Goal: Information Seeking & Learning: Learn about a topic

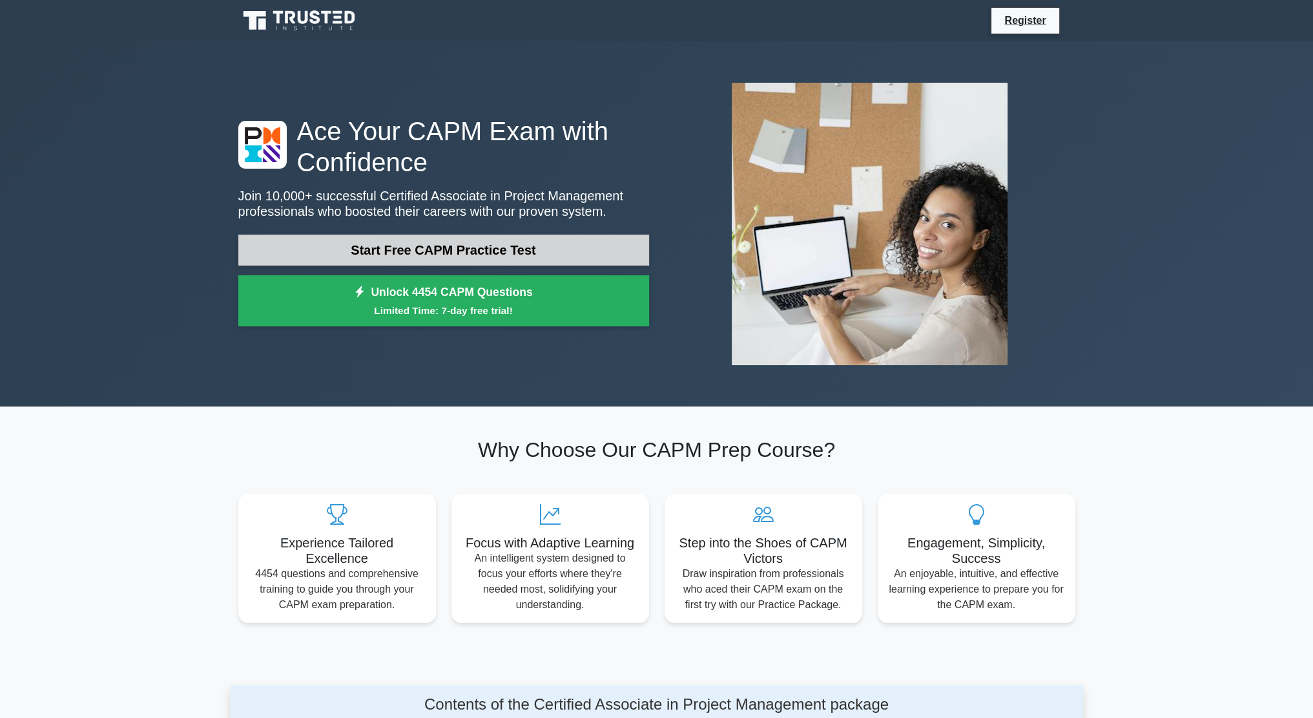
click at [545, 245] on link "Start Free CAPM Practice Test" at bounding box center [443, 250] width 411 height 31
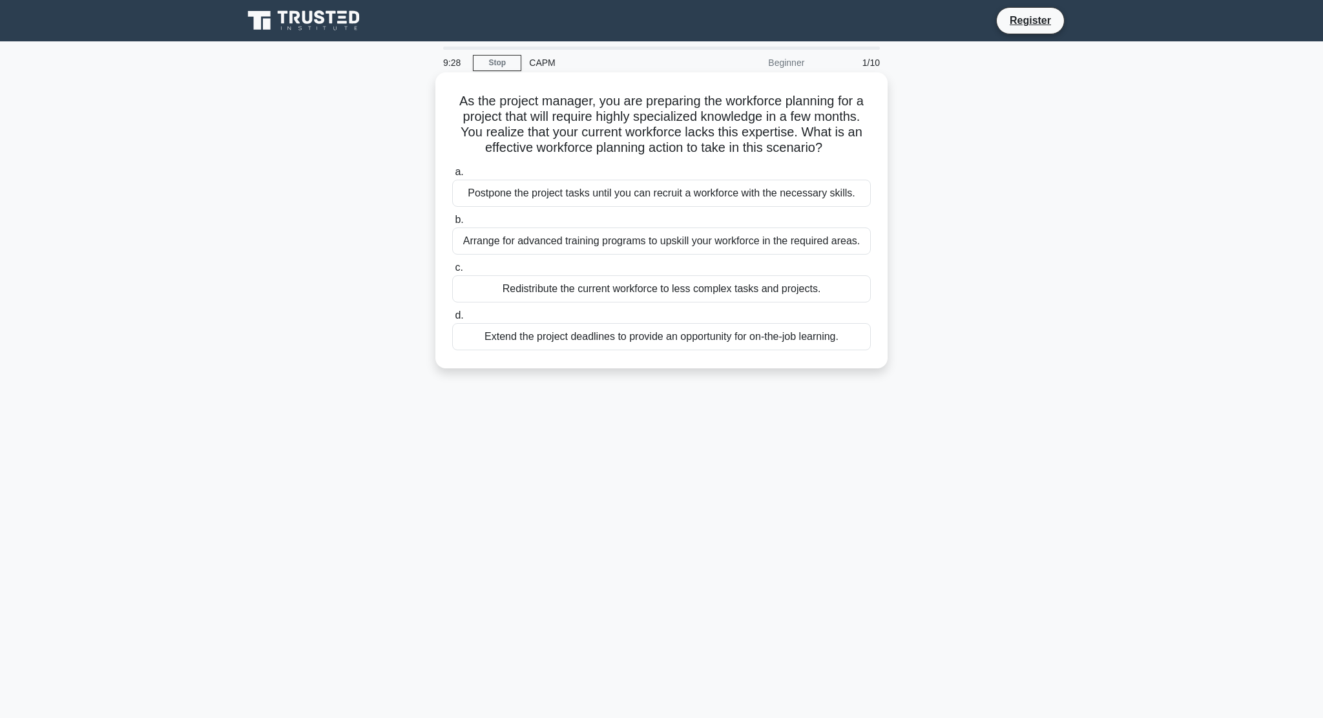
click at [576, 244] on div "Arrange for advanced training programs to upskill your workforce in the require…" at bounding box center [661, 240] width 419 height 27
click at [452, 224] on input "b. Arrange for advanced training programs to upskill your workforce in the requ…" at bounding box center [452, 220] width 0 height 8
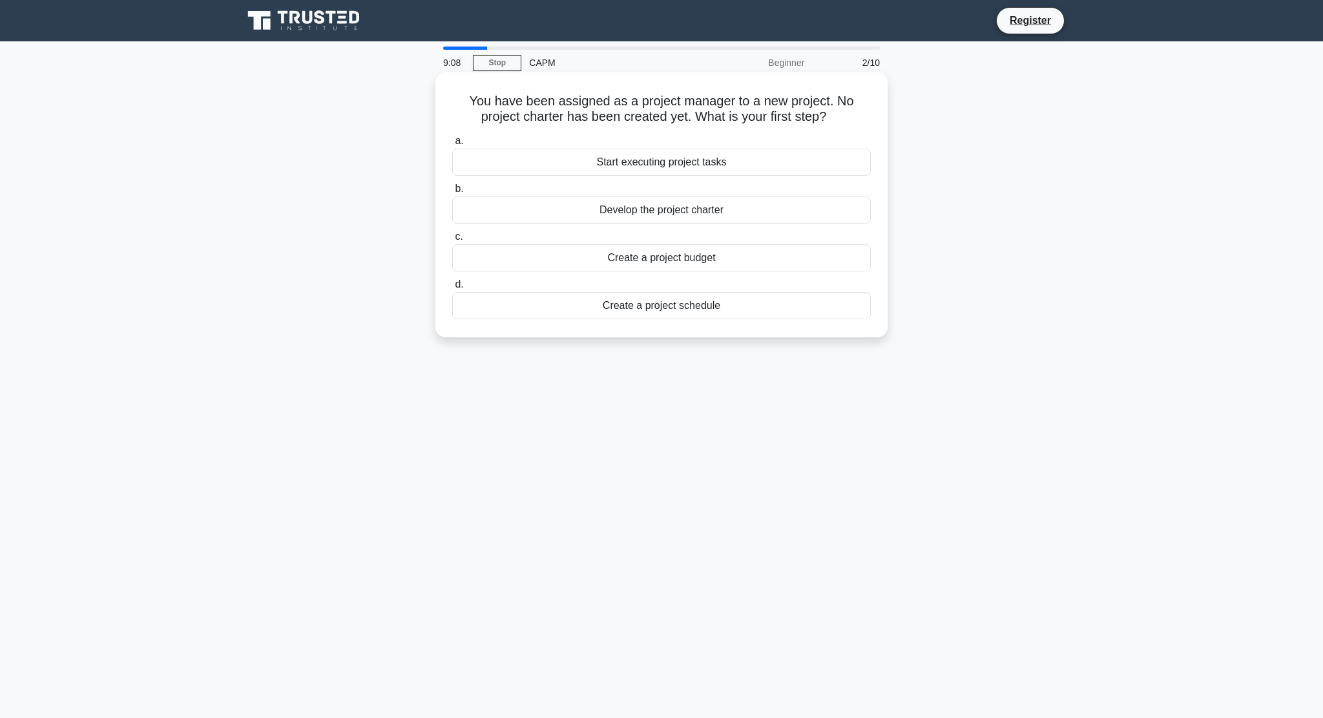
click at [643, 211] on div "Develop the project charter" at bounding box center [661, 209] width 419 height 27
click at [452, 193] on input "b. Develop the project charter" at bounding box center [452, 189] width 0 height 8
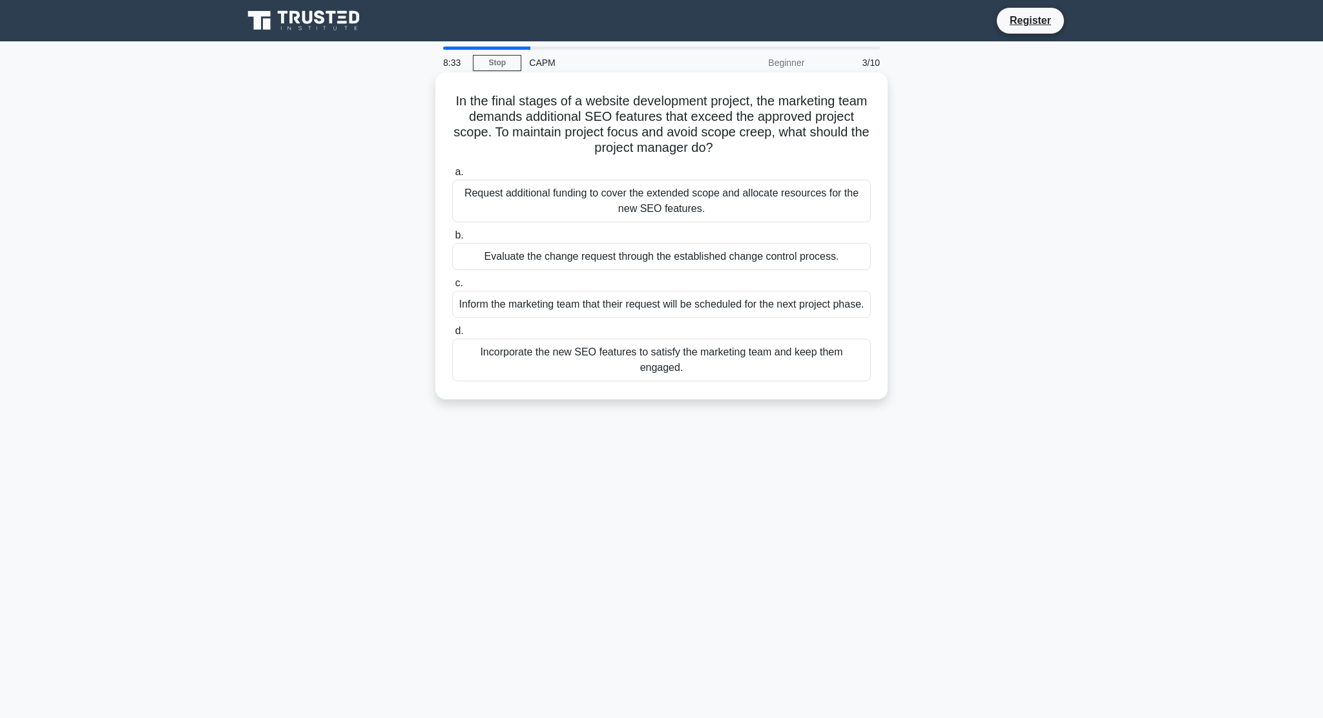
click at [598, 267] on div "Evaluate the change request through the established change control process." at bounding box center [661, 256] width 419 height 27
click at [452, 240] on input "b. Evaluate the change request through the established change control process." at bounding box center [452, 235] width 0 height 8
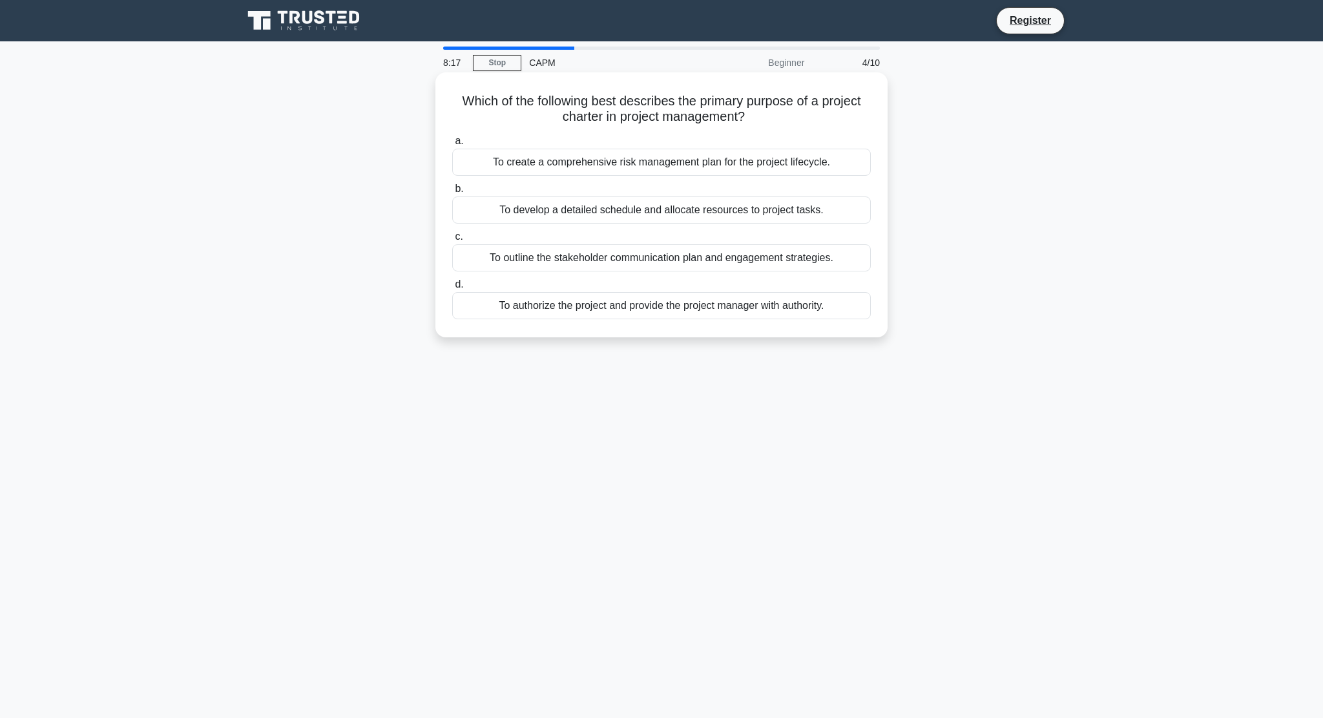
click at [672, 317] on div "To authorize the project and provide the project manager with authority." at bounding box center [661, 305] width 419 height 27
click at [452, 289] on input "d. To authorize the project and provide the project manager with authority." at bounding box center [452, 284] width 0 height 8
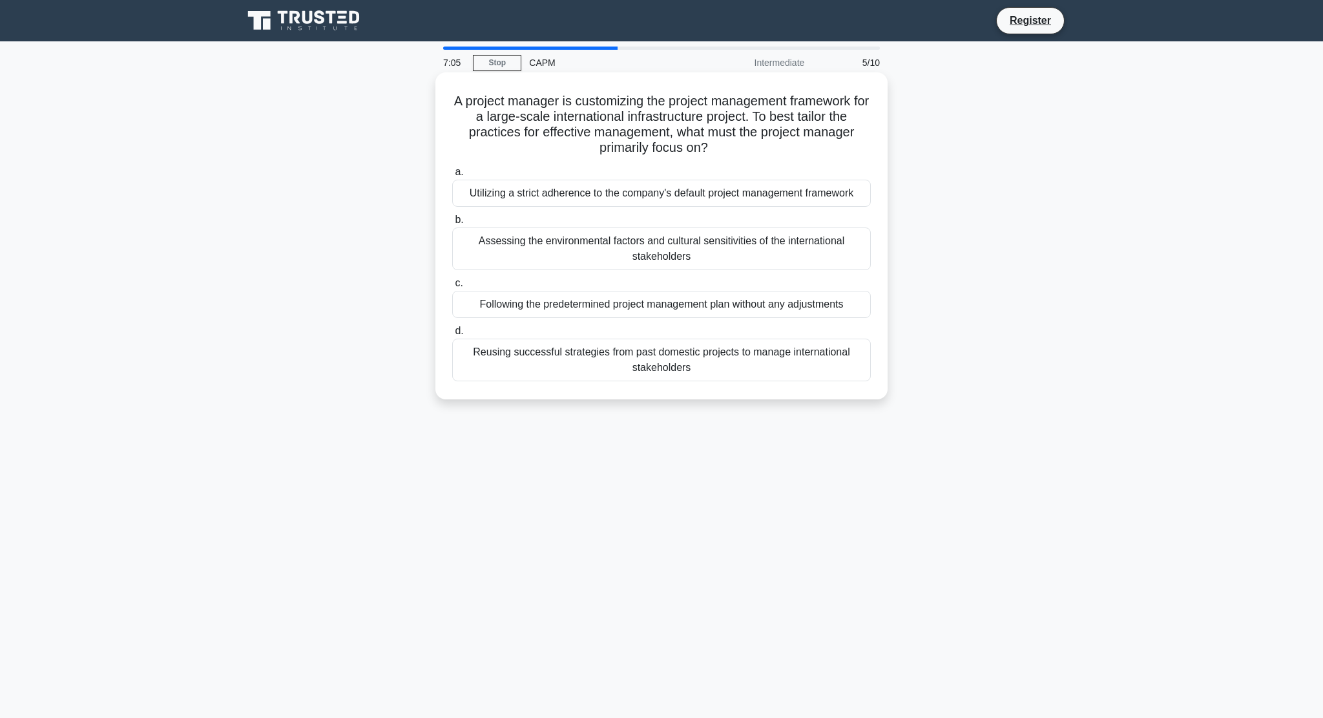
click at [564, 240] on div "Assessing the environmental factors and cultural sensitivities of the internati…" at bounding box center [661, 248] width 419 height 43
click at [452, 224] on input "b. Assessing the environmental factors and cultural sensitivities of the intern…" at bounding box center [452, 220] width 0 height 8
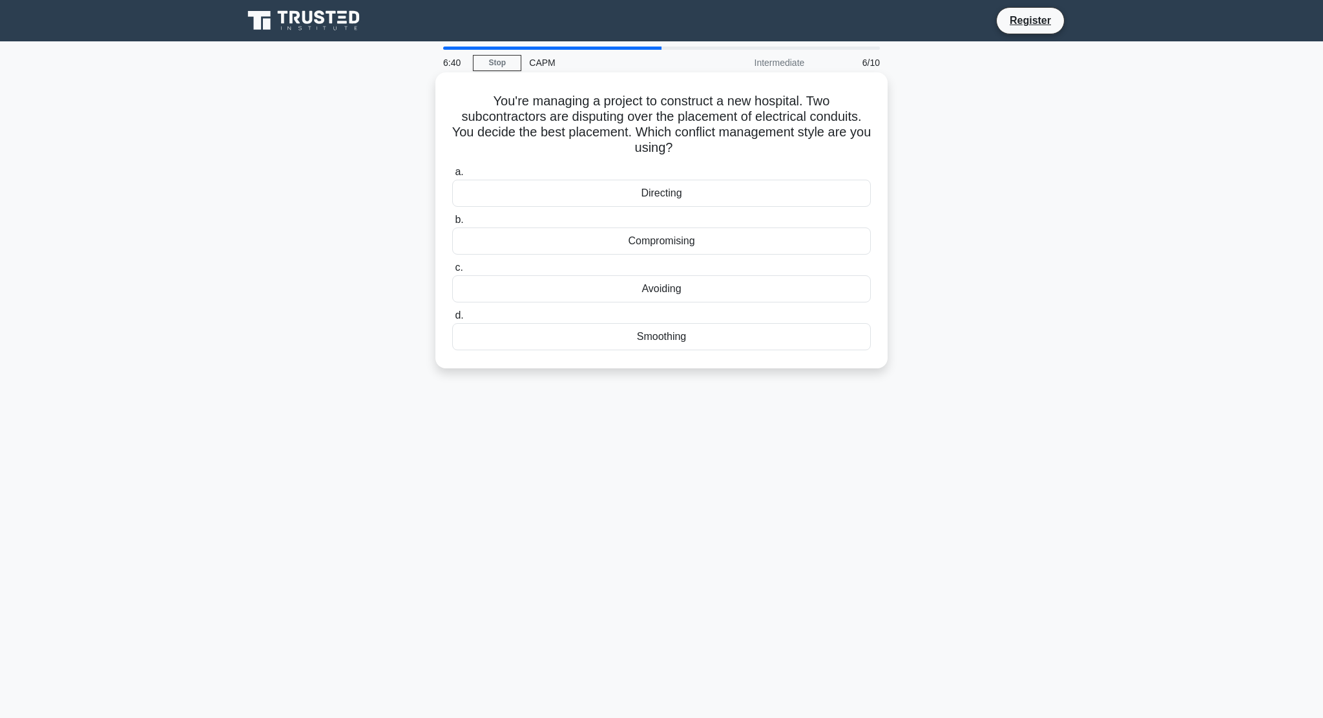
click at [701, 239] on div "Compromising" at bounding box center [661, 240] width 419 height 27
click at [452, 224] on input "b. Compromising" at bounding box center [452, 220] width 0 height 8
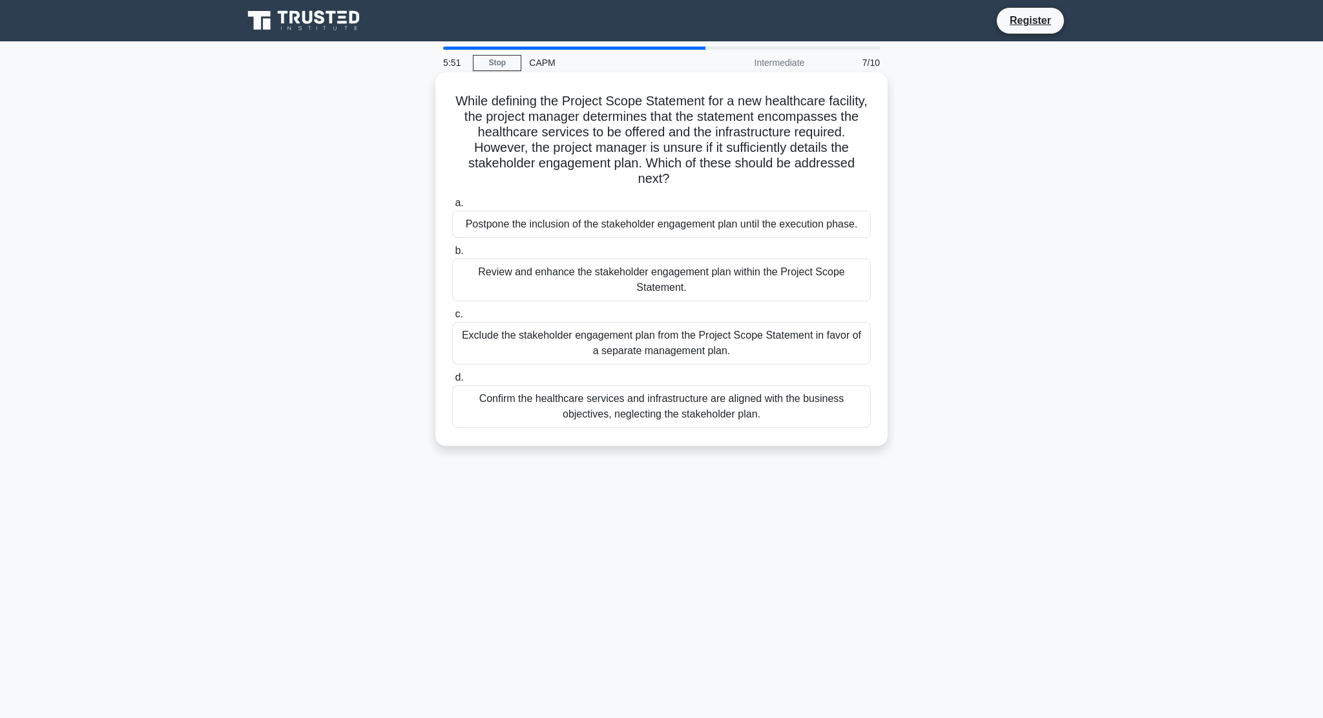
click at [791, 421] on div "Confirm the healthcare services and infrastructure are aligned with the busines…" at bounding box center [661, 406] width 419 height 43
click at [452, 382] on input "d. Confirm the healthcare services and infrastructure are aligned with the busi…" at bounding box center [452, 377] width 0 height 8
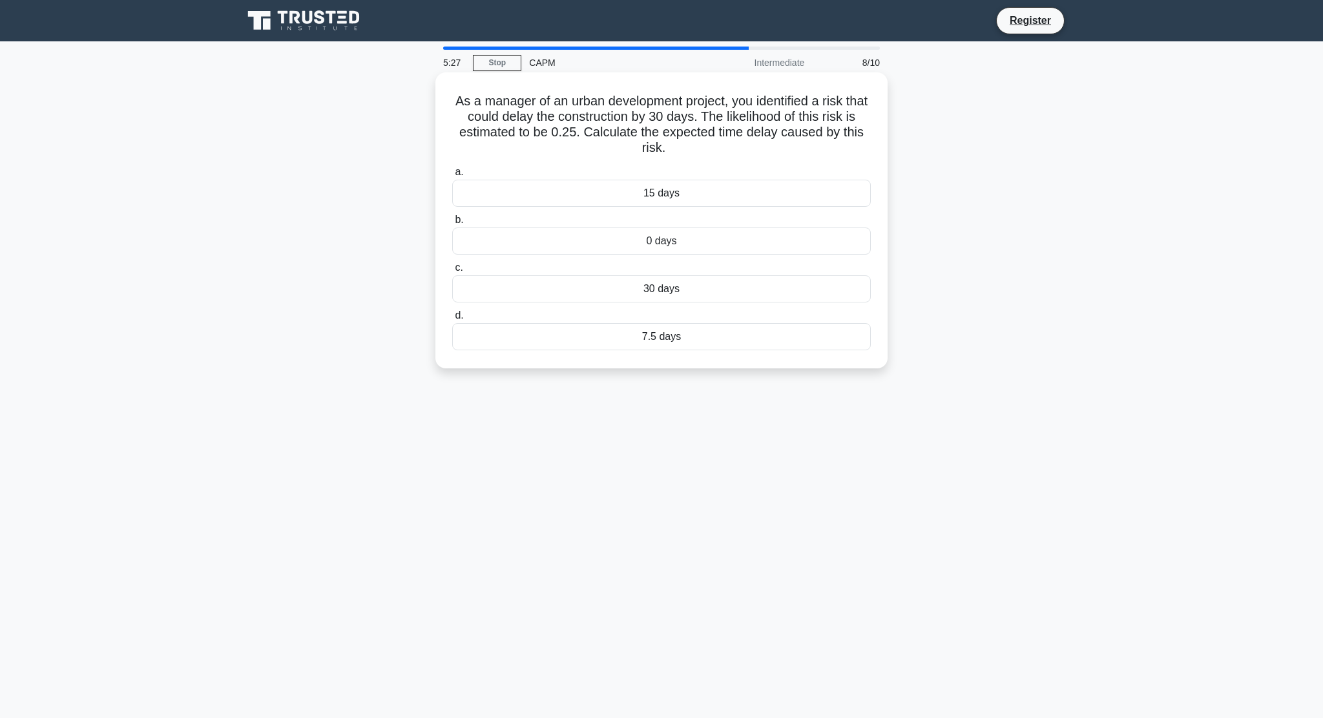
click at [775, 335] on div "7.5 days" at bounding box center [661, 336] width 419 height 27
click at [452, 320] on input "d. 7.5 days" at bounding box center [452, 315] width 0 height 8
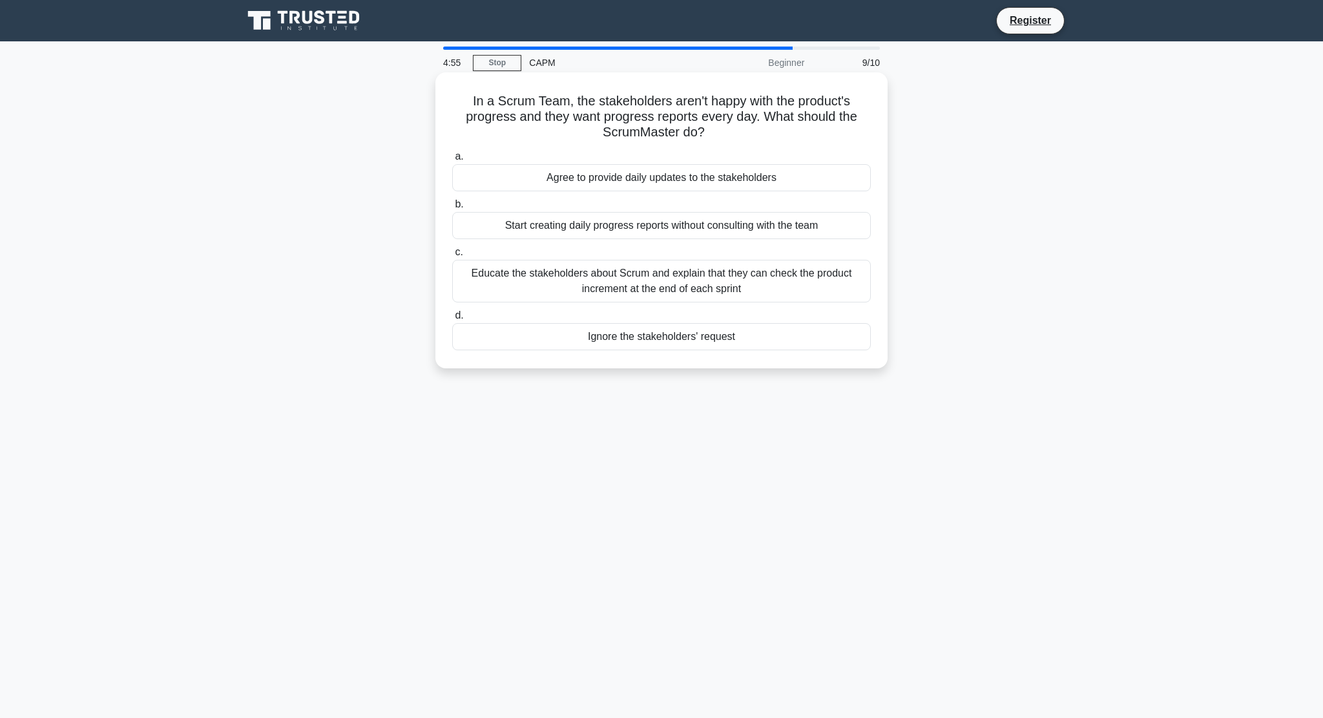
drag, startPoint x: 643, startPoint y: 176, endPoint x: 656, endPoint y: 178, distance: 13.0
click at [646, 178] on div "Agree to provide daily updates to the stakeholders" at bounding box center [661, 177] width 419 height 27
click at [809, 186] on div "Agree to provide daily updates to the stakeholders" at bounding box center [661, 177] width 419 height 27
click at [452, 161] on input "a. Agree to provide daily updates to the stakeholders" at bounding box center [452, 156] width 0 height 8
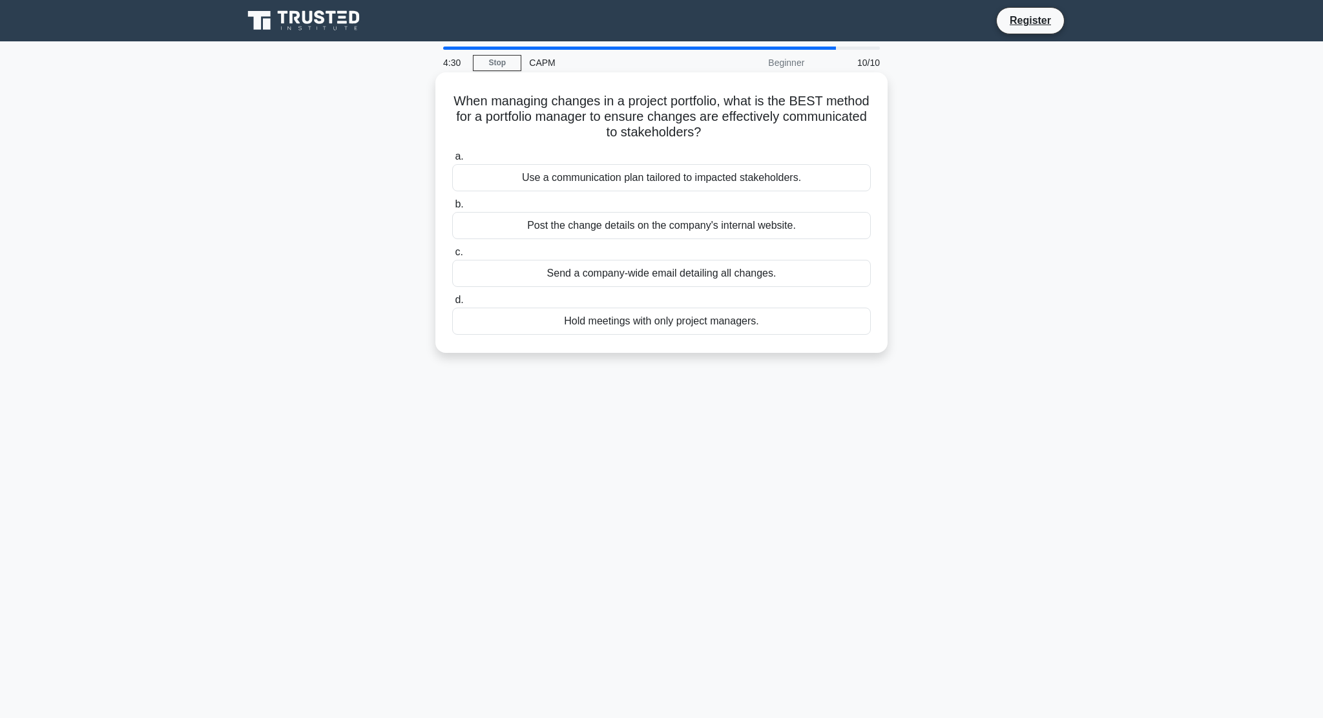
click at [700, 181] on div "Use a communication plan tailored to impacted stakeholders." at bounding box center [661, 177] width 419 height 27
click at [452, 161] on input "a. Use a communication plan tailored to impacted stakeholders." at bounding box center [452, 156] width 0 height 8
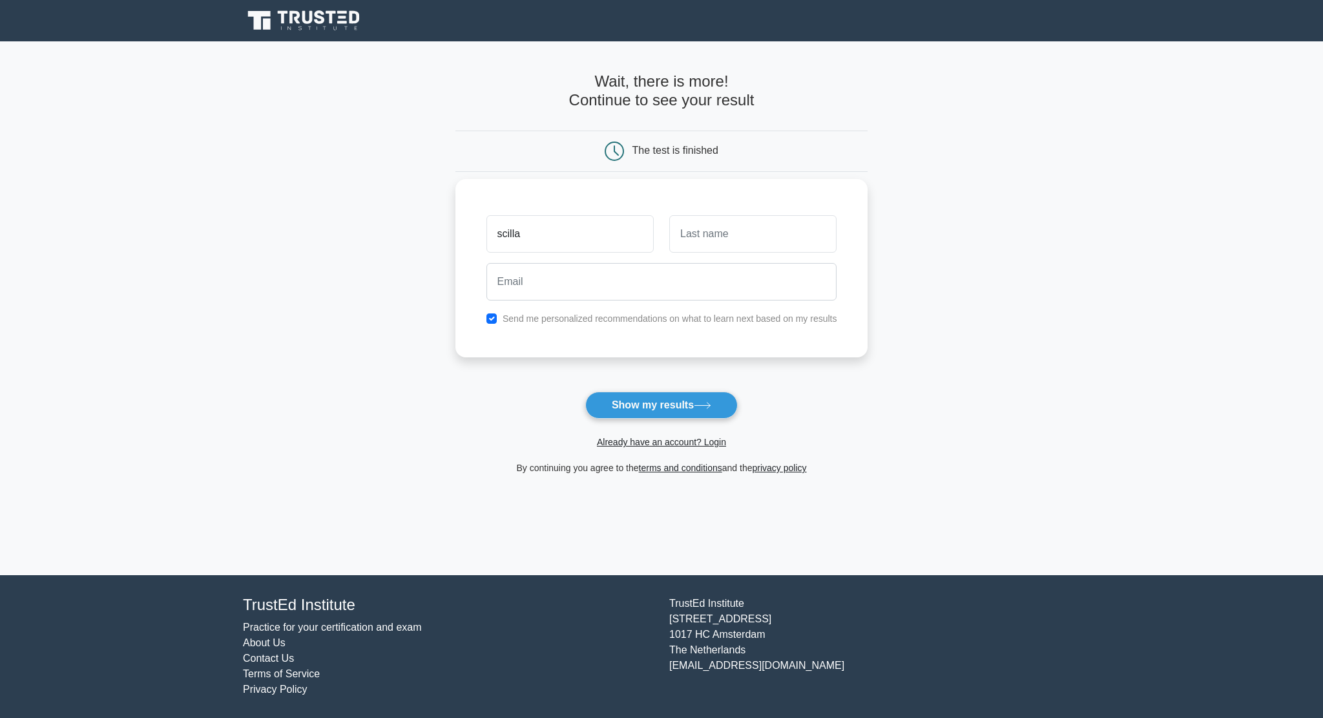
type input "scilla"
type input "roncallo"
type input "sroncallo@gmail.com"
click at [670, 403] on button "Show my results" at bounding box center [661, 404] width 152 height 27
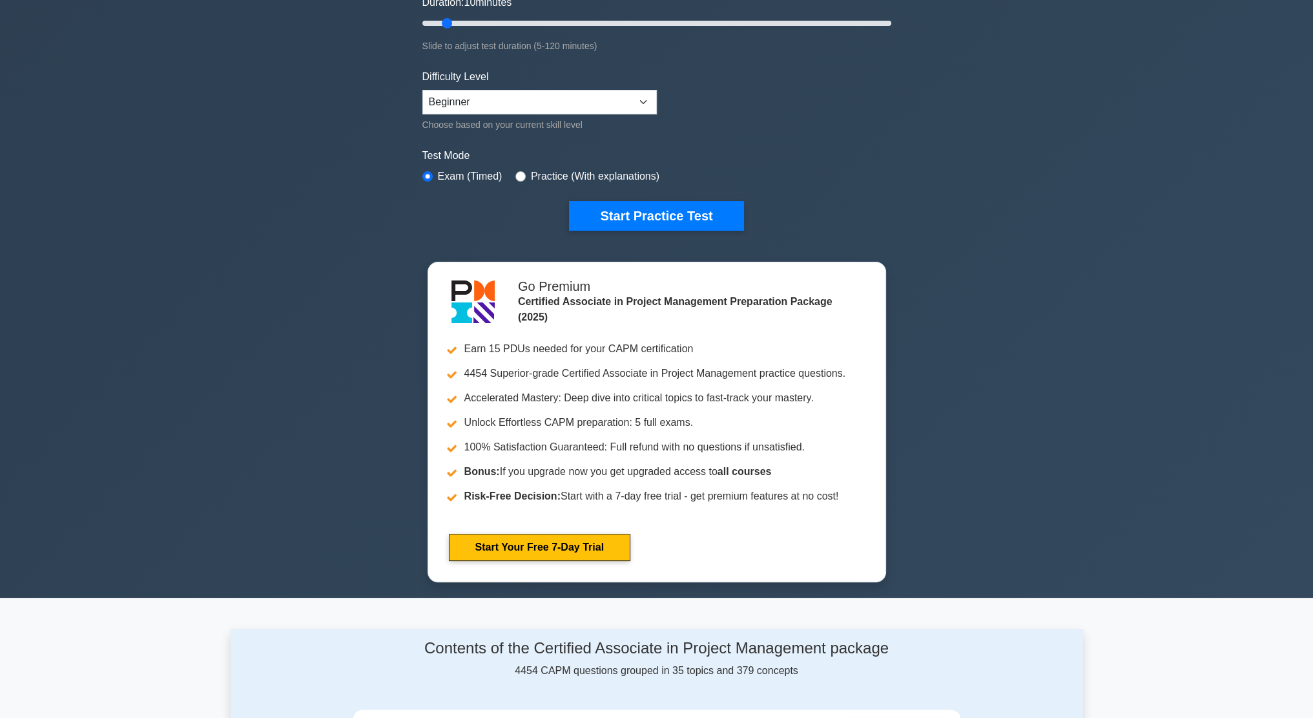
scroll to position [258, 0]
